Goal: Task Accomplishment & Management: Manage account settings

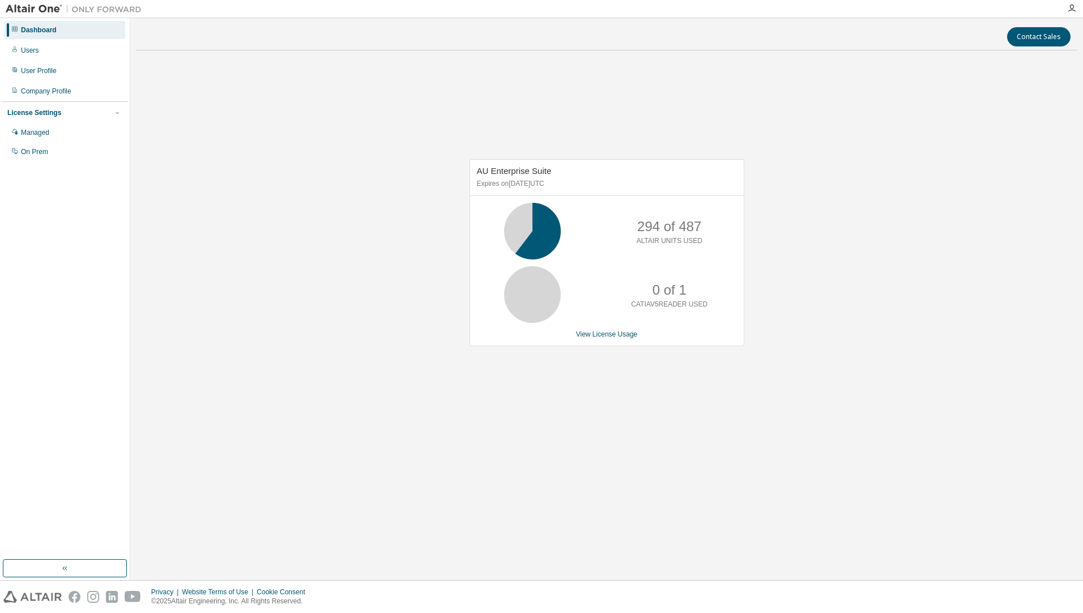
click at [540, 230] on icon at bounding box center [532, 231] width 28 height 28
drag, startPoint x: 647, startPoint y: 227, endPoint x: 692, endPoint y: 221, distance: 45.6
click at [692, 221] on p "294 of 487" at bounding box center [669, 226] width 64 height 19
drag, startPoint x: 692, startPoint y: 221, endPoint x: 784, endPoint y: 225, distance: 91.8
click at [784, 225] on div "AU Enterprise Suite Expires on April 1, 2026 UTC 294 of 487 ALTAIR UNITS USED 0…" at bounding box center [606, 258] width 941 height 398
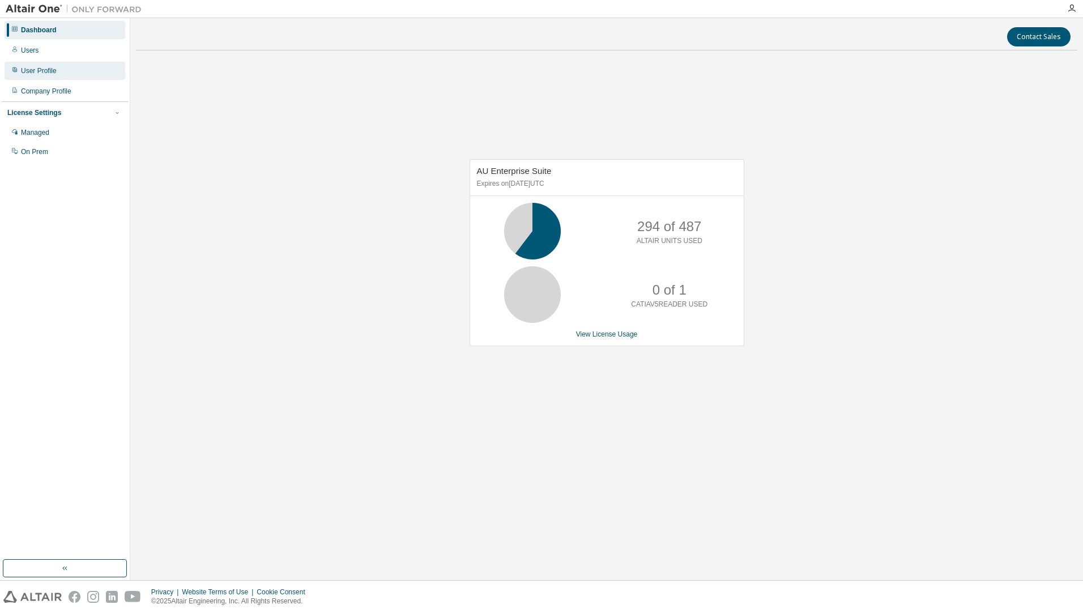
click at [70, 75] on div "User Profile" at bounding box center [65, 71] width 121 height 18
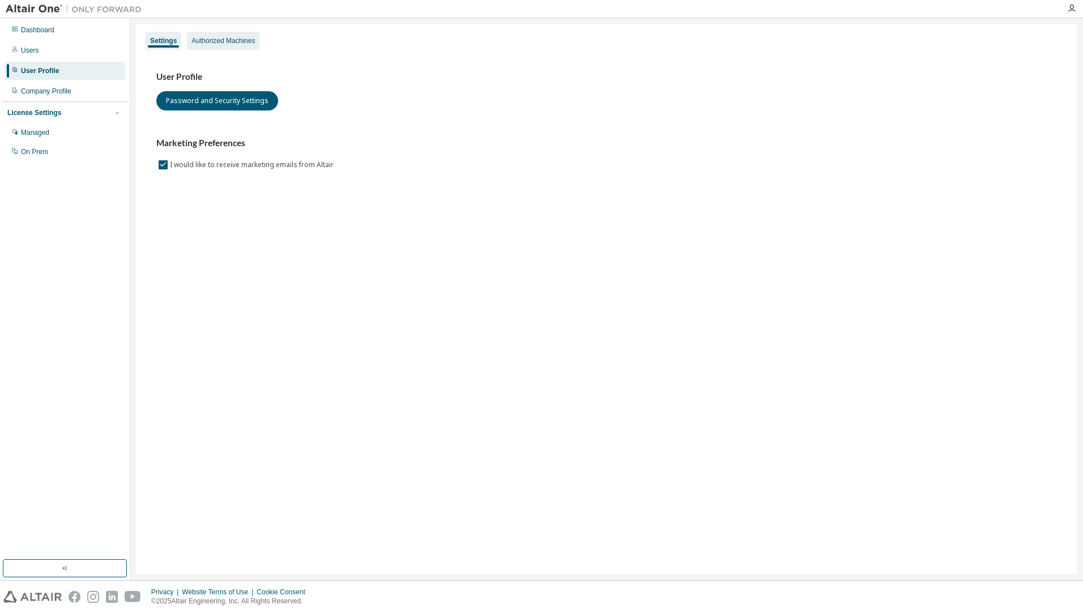
click at [224, 41] on div "Authorized Machines" at bounding box center [222, 40] width 63 height 9
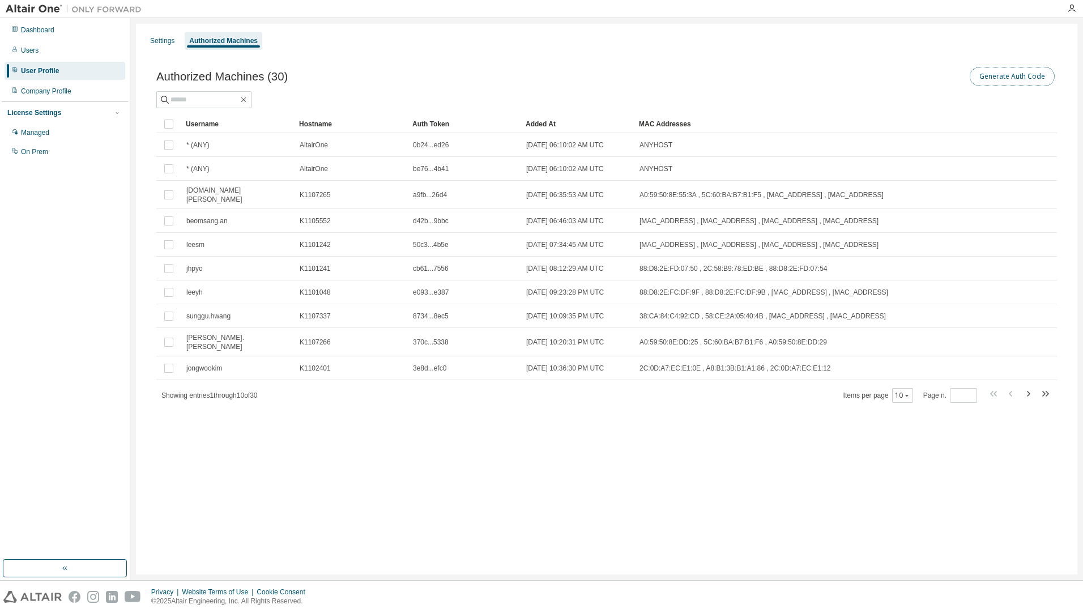
click at [992, 80] on button "Generate Auth Code" at bounding box center [1011, 76] width 85 height 19
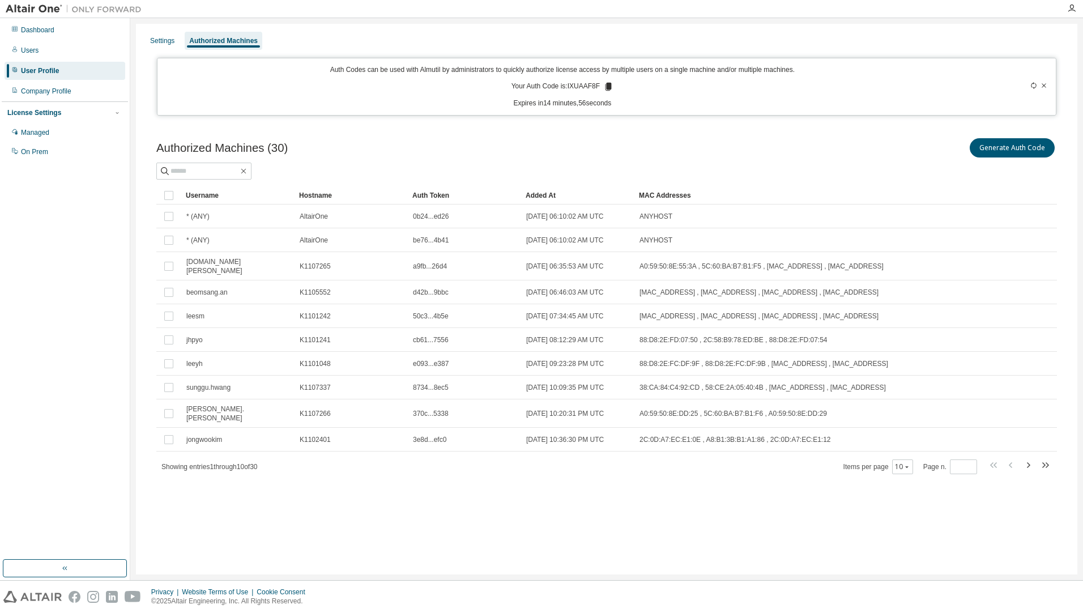
click at [1043, 85] on icon at bounding box center [1043, 85] width 7 height 7
